Goal: Use online tool/utility

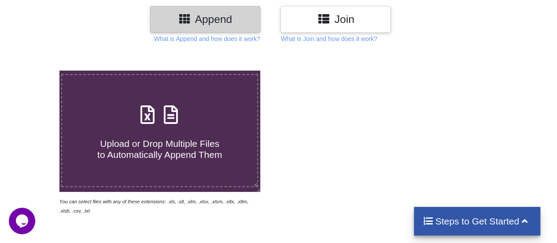
scroll to position [44, 0]
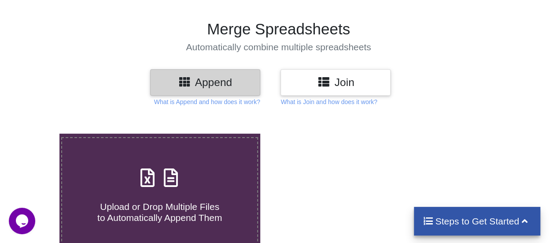
click at [210, 82] on h3 "Append" at bounding box center [205, 82] width 97 height 13
click at [210, 100] on p "What is Append and how does it work?" at bounding box center [207, 101] width 106 height 9
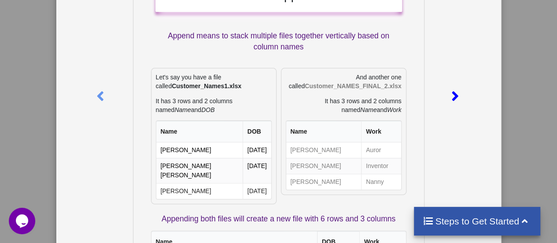
scroll to position [0, 0]
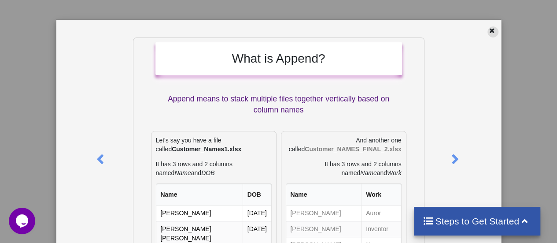
click at [491, 33] on div at bounding box center [492, 31] width 11 height 11
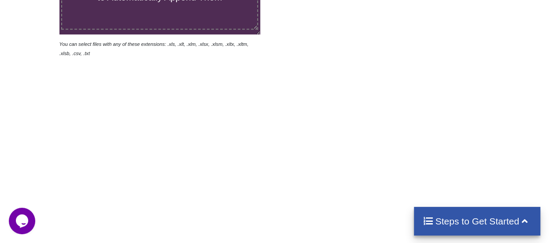
scroll to position [132, 0]
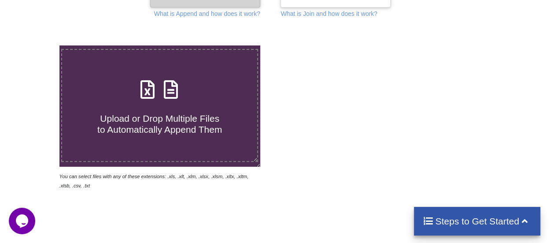
click at [174, 116] on span "Upload or Drop Multiple Files to Automatically Append Them" at bounding box center [159, 123] width 125 height 21
click at [37, 45] on input "Upload or Drop Multiple Files to Automatically Append Them" at bounding box center [37, 45] width 0 height 0
type input "C:\fakepath\1st.csv"
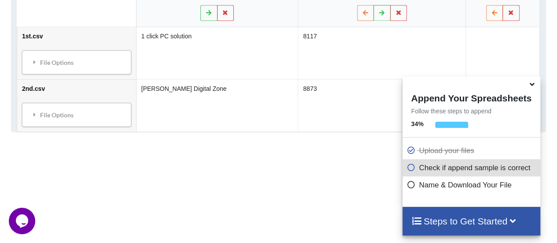
scroll to position [437, 0]
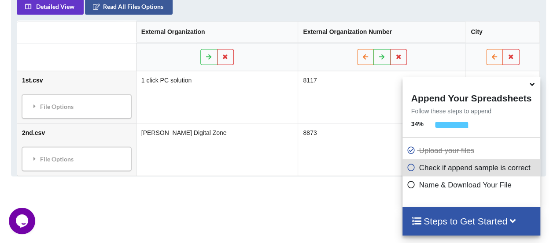
click at [532, 86] on icon at bounding box center [531, 83] width 9 height 8
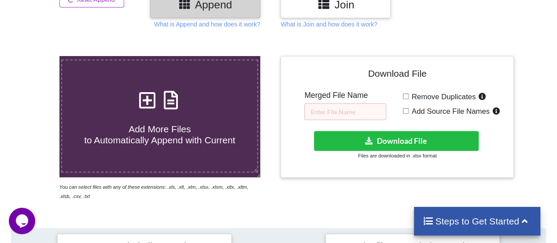
scroll to position [77, 0]
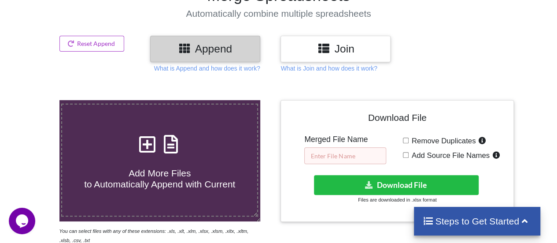
click at [339, 155] on input "text" at bounding box center [345, 155] width 82 height 17
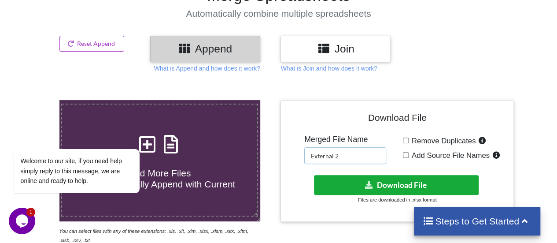
type input "External 2"
click at [404, 180] on button "Download File" at bounding box center [396, 185] width 165 height 20
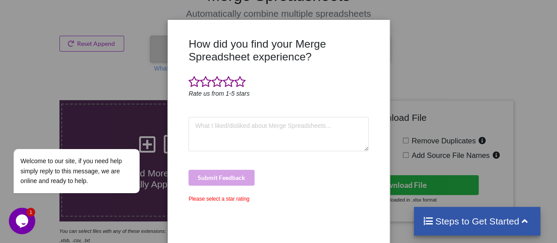
click at [442, 104] on div "How did you find your Merge Spreadsheet experience? Rate us from 1-5 stars Subm…" at bounding box center [278, 121] width 557 height 243
